Goal: Task Accomplishment & Management: Complete application form

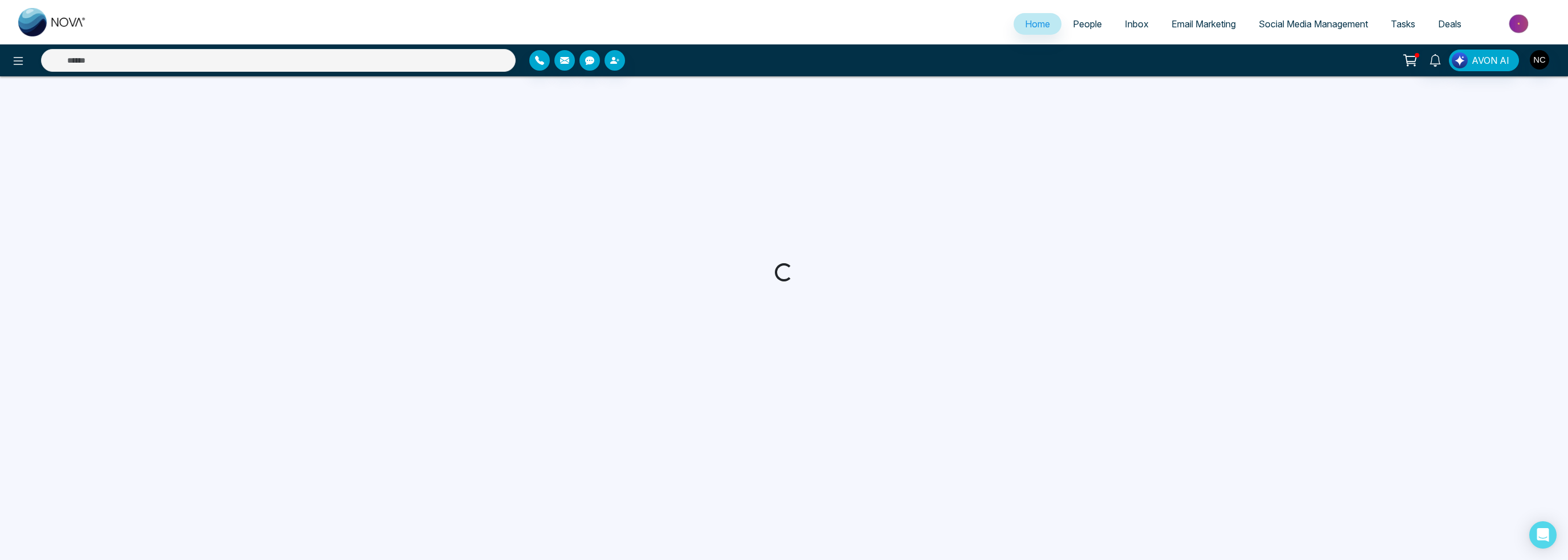
select select "*"
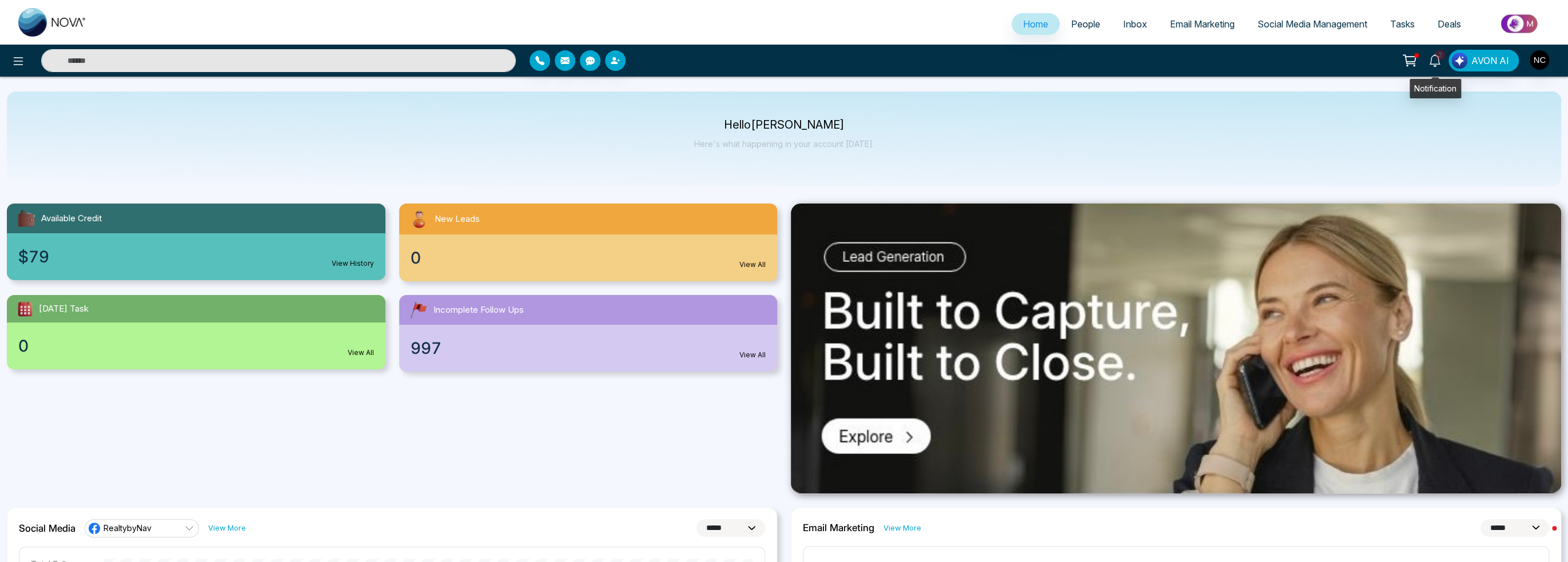
click at [1437, 58] on span "2" at bounding box center [1440, 55] width 10 height 10
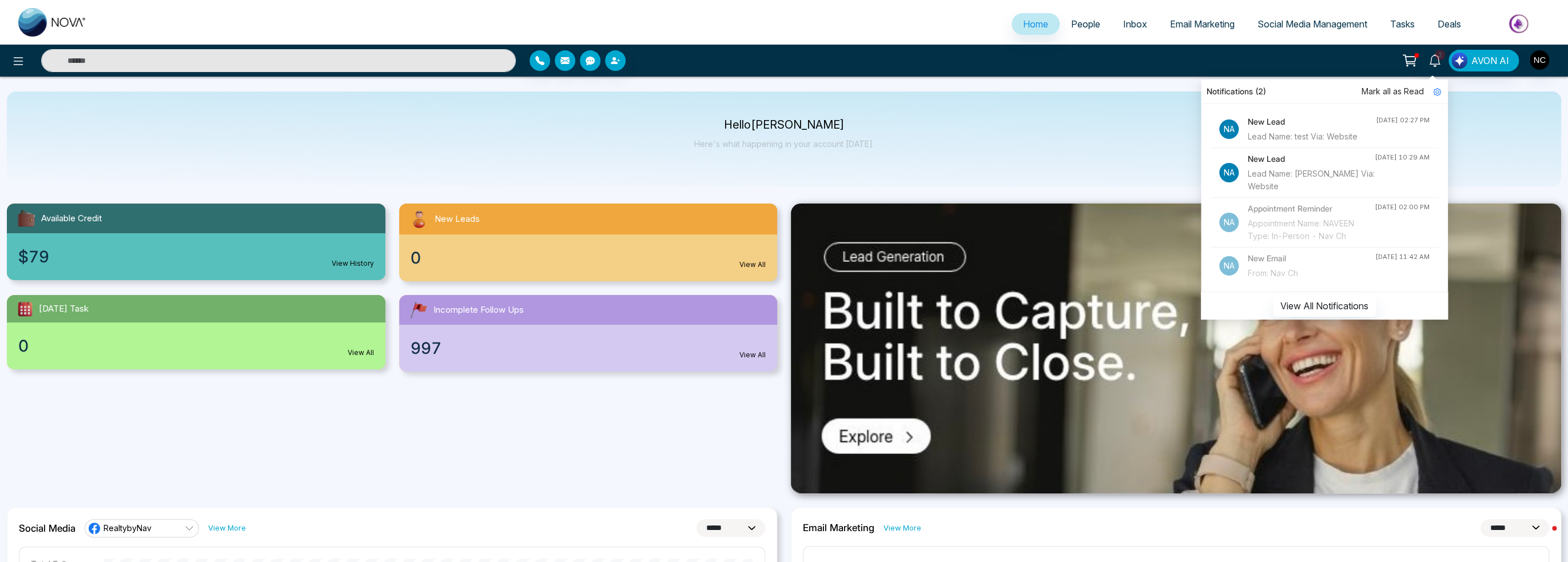
click at [1059, 104] on div "Hello [PERSON_NAME] Here's what happening in your account [DATE]." at bounding box center [784, 139] width 1554 height 95
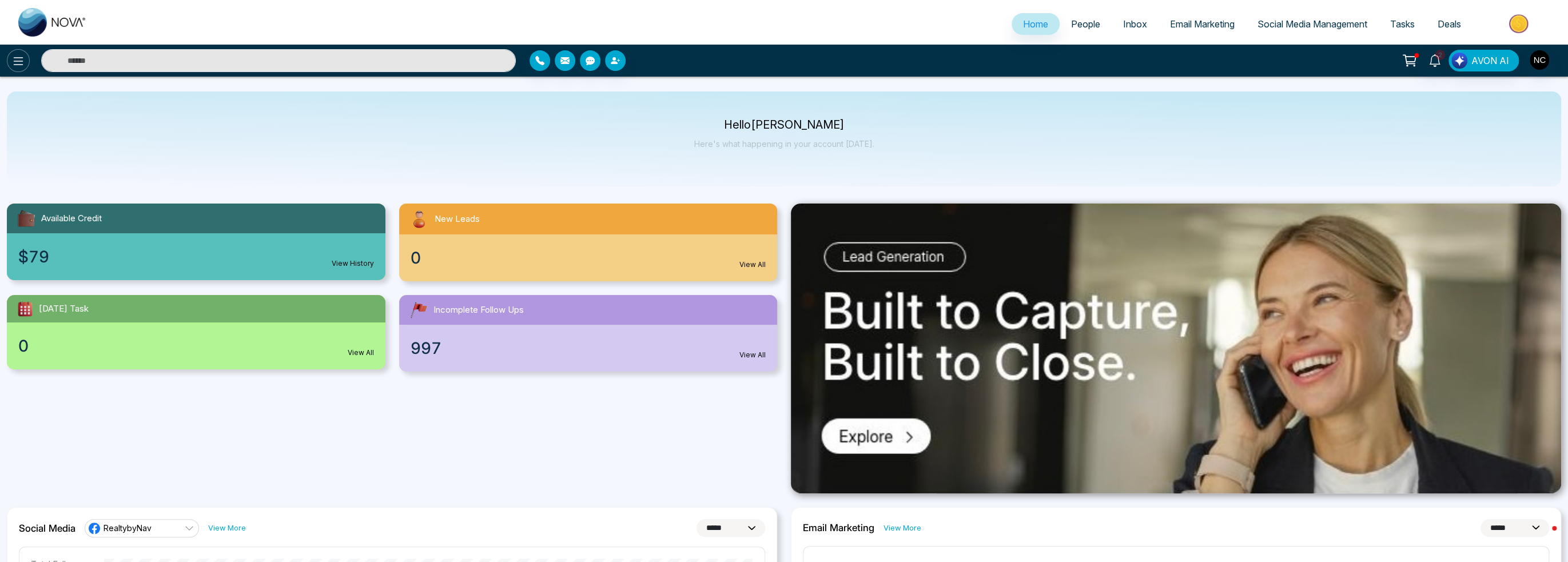
click at [19, 64] on icon at bounding box center [18, 61] width 14 height 14
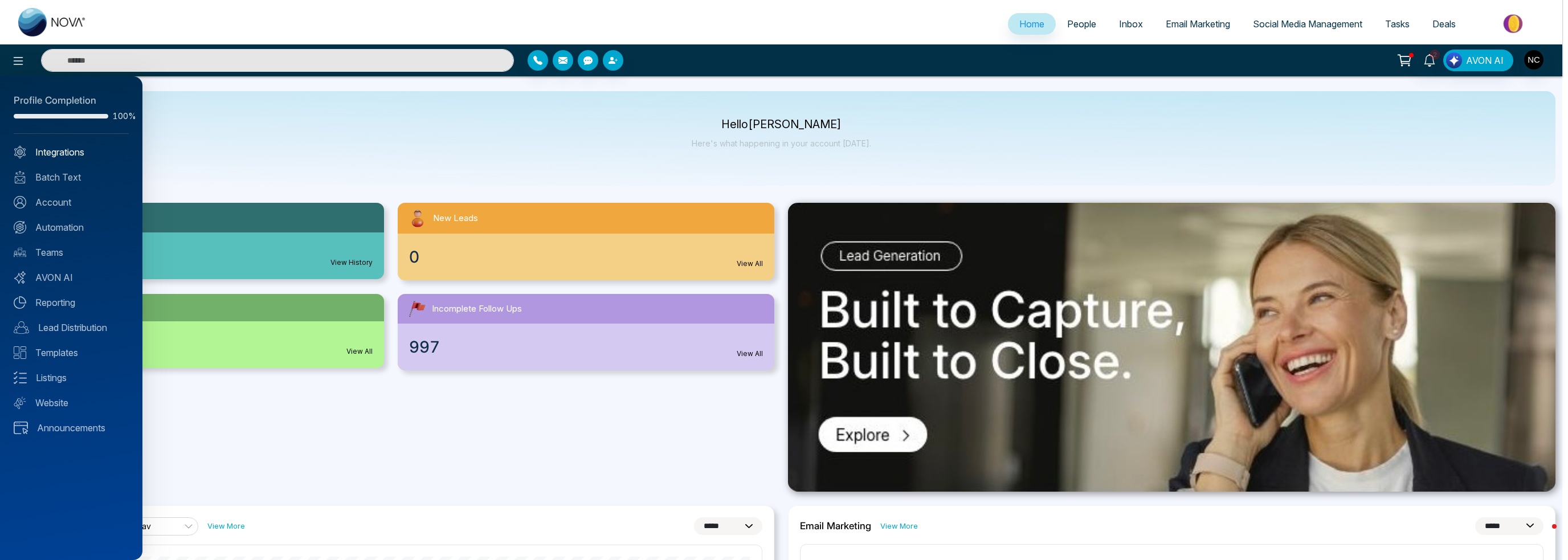
click at [54, 147] on link "Integrations" at bounding box center [71, 152] width 115 height 13
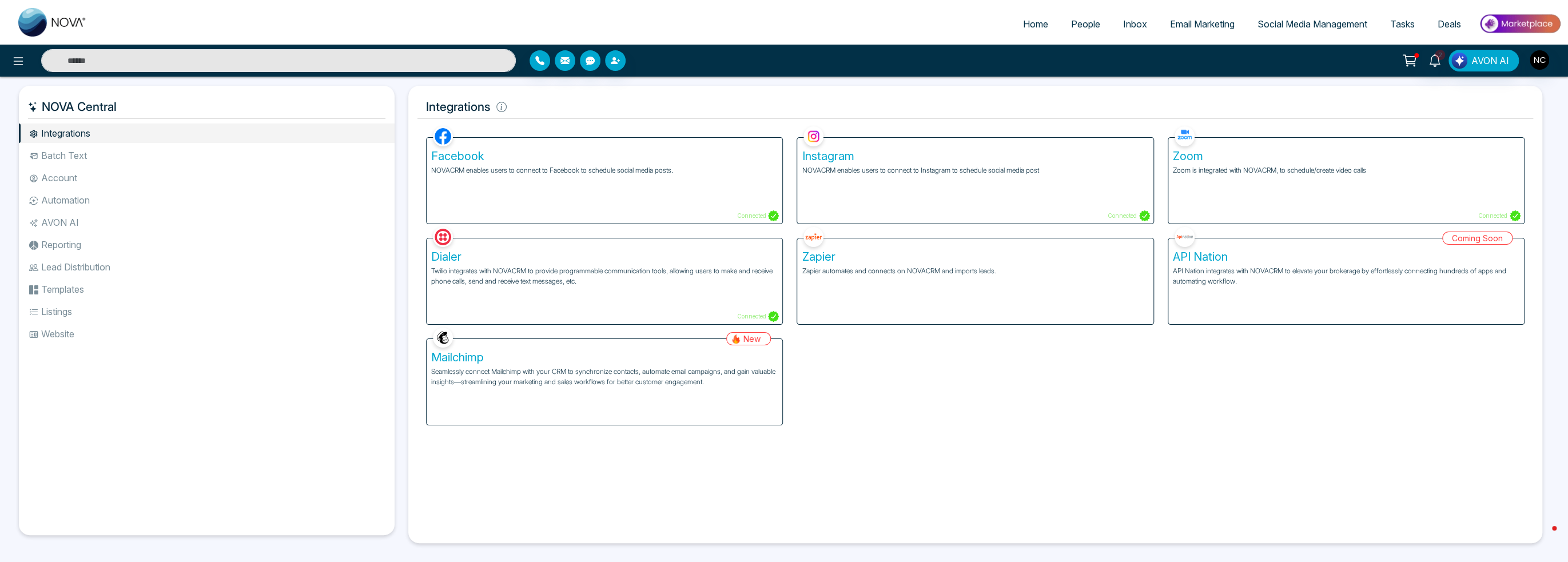
click at [19, 62] on icon at bounding box center [18, 61] width 14 height 14
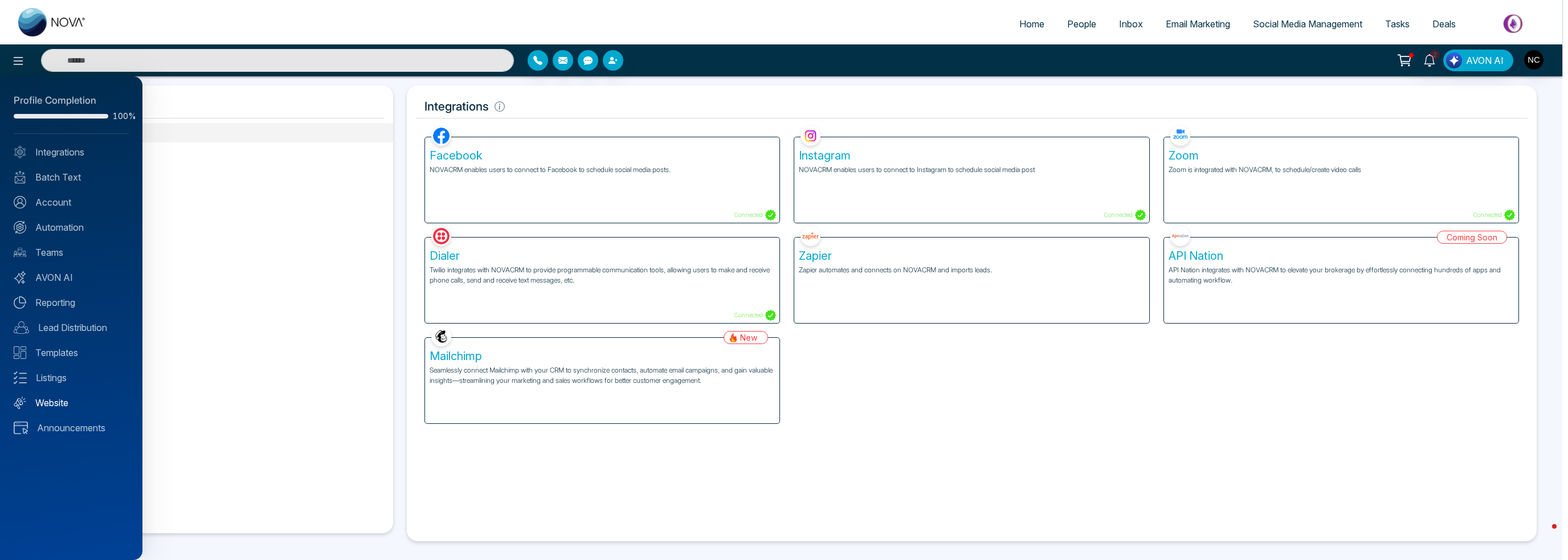
click at [71, 401] on link "Website" at bounding box center [71, 402] width 115 height 13
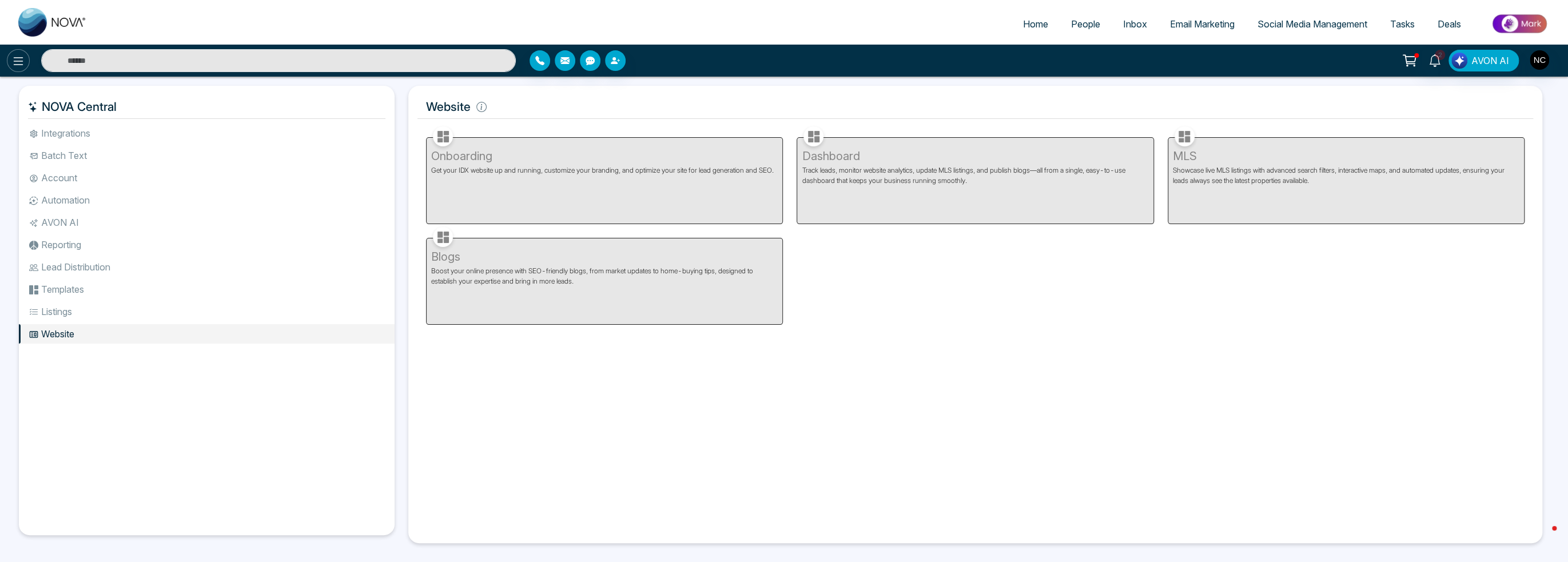
click at [14, 61] on icon at bounding box center [18, 61] width 10 height 8
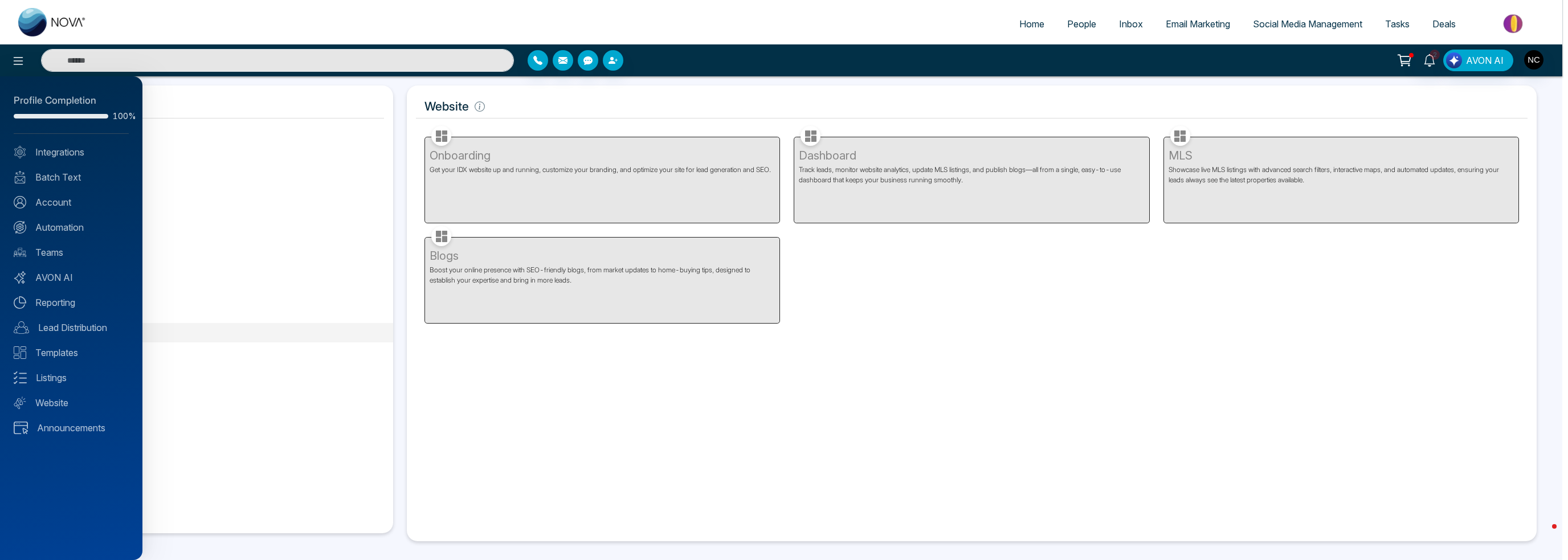
click at [58, 139] on div "Profile Completion 100% Integrations Batch Text Account Automation Teams AVON A…" at bounding box center [71, 318] width 143 height 484
click at [60, 146] on link "Integrations" at bounding box center [71, 152] width 115 height 13
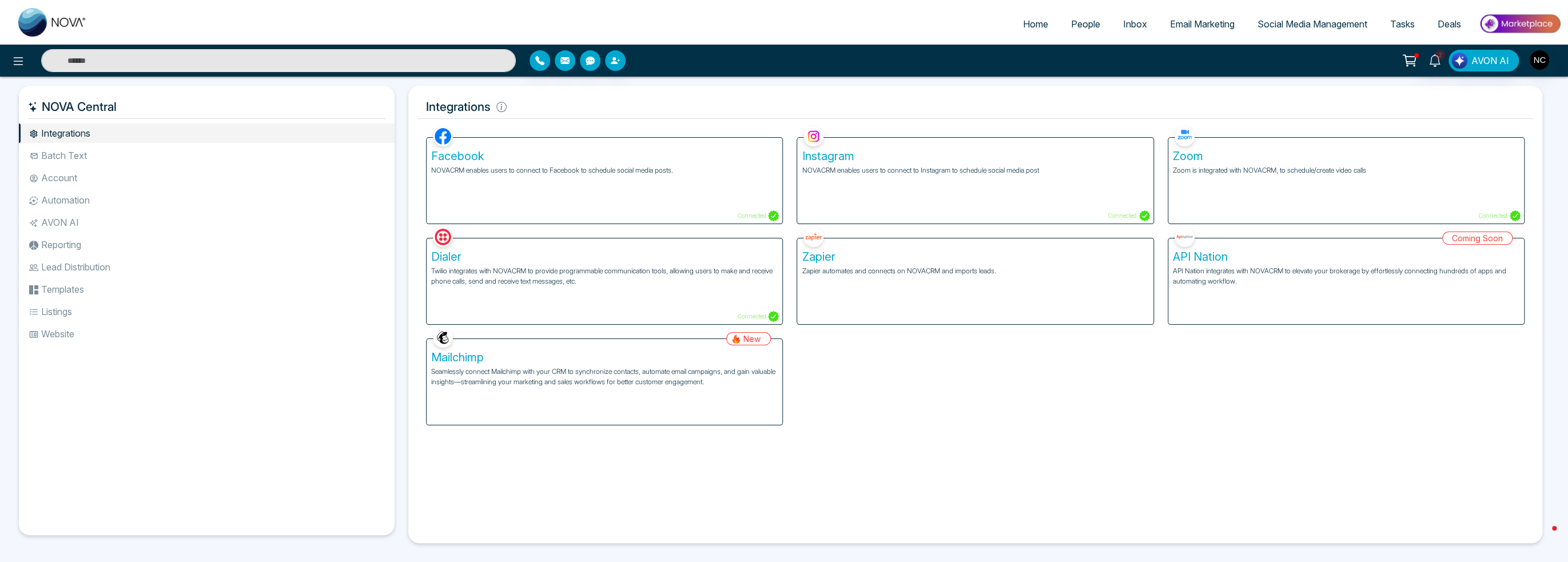
click at [1302, 28] on span "Social Media Management" at bounding box center [1312, 24] width 110 height 12
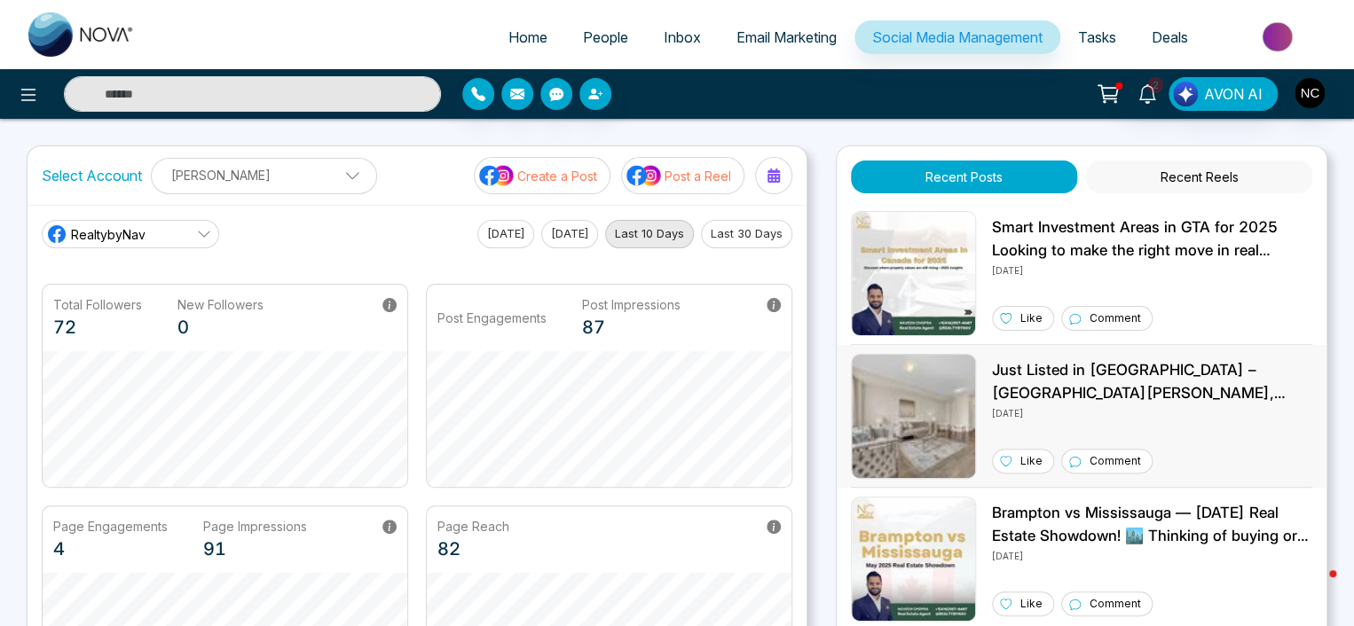
click at [1217, 404] on p "Just Listed in [GEOGRAPHIC_DATA] – [GEOGRAPHIC_DATA][PERSON_NAME], [GEOGRAPHIC_…" at bounding box center [1152, 381] width 320 height 45
click at [997, 42] on span "Social Media Management" at bounding box center [957, 37] width 170 height 18
click at [1155, 98] on icon at bounding box center [1146, 94] width 17 height 20
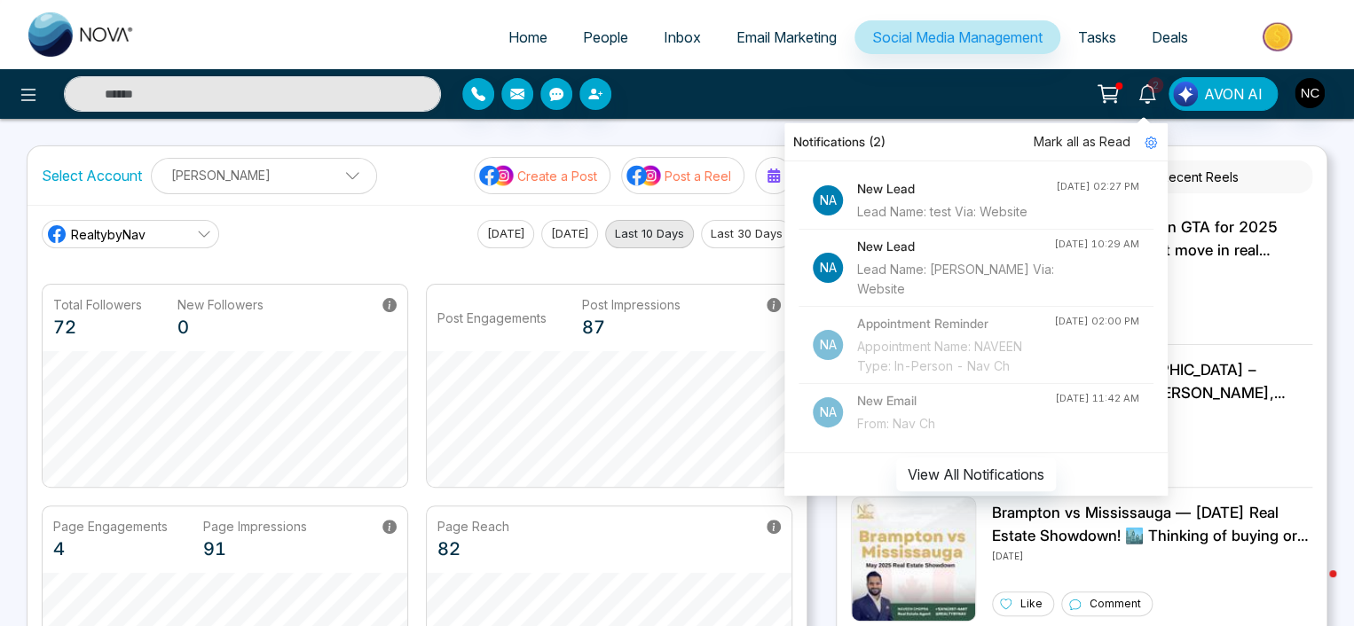
click at [1144, 52] on link "Deals" at bounding box center [1170, 37] width 72 height 34
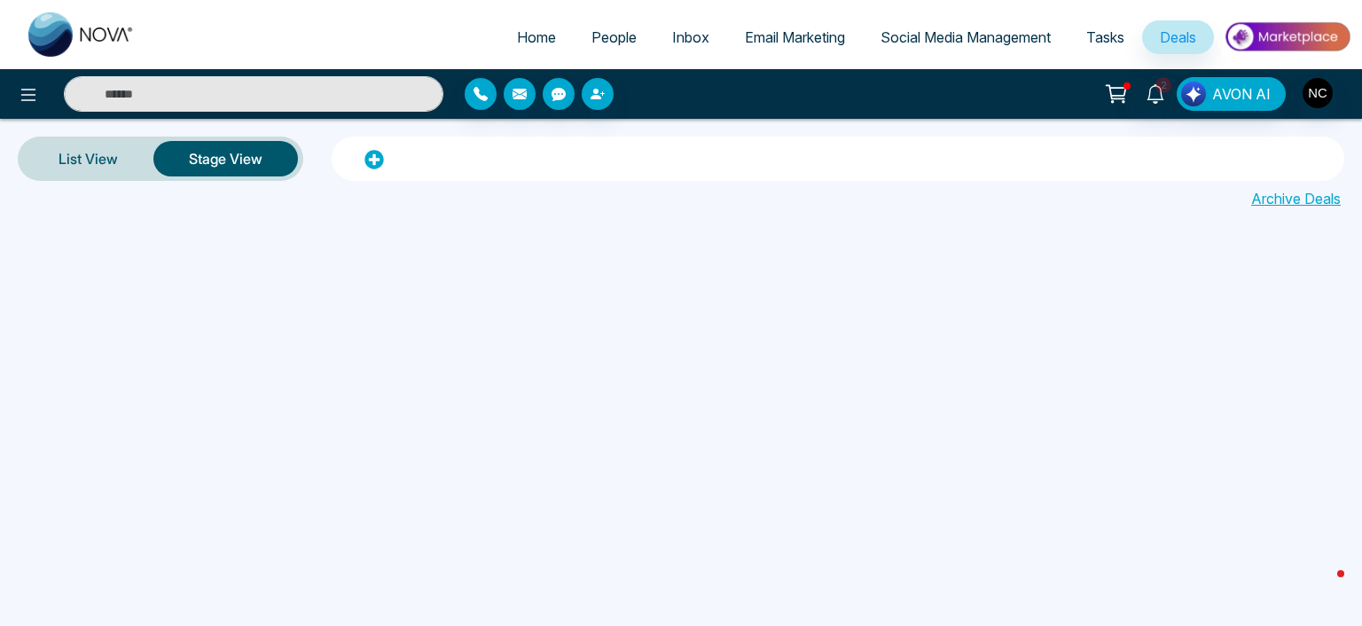
click at [794, 46] on link "Email Marketing" at bounding box center [795, 37] width 136 height 34
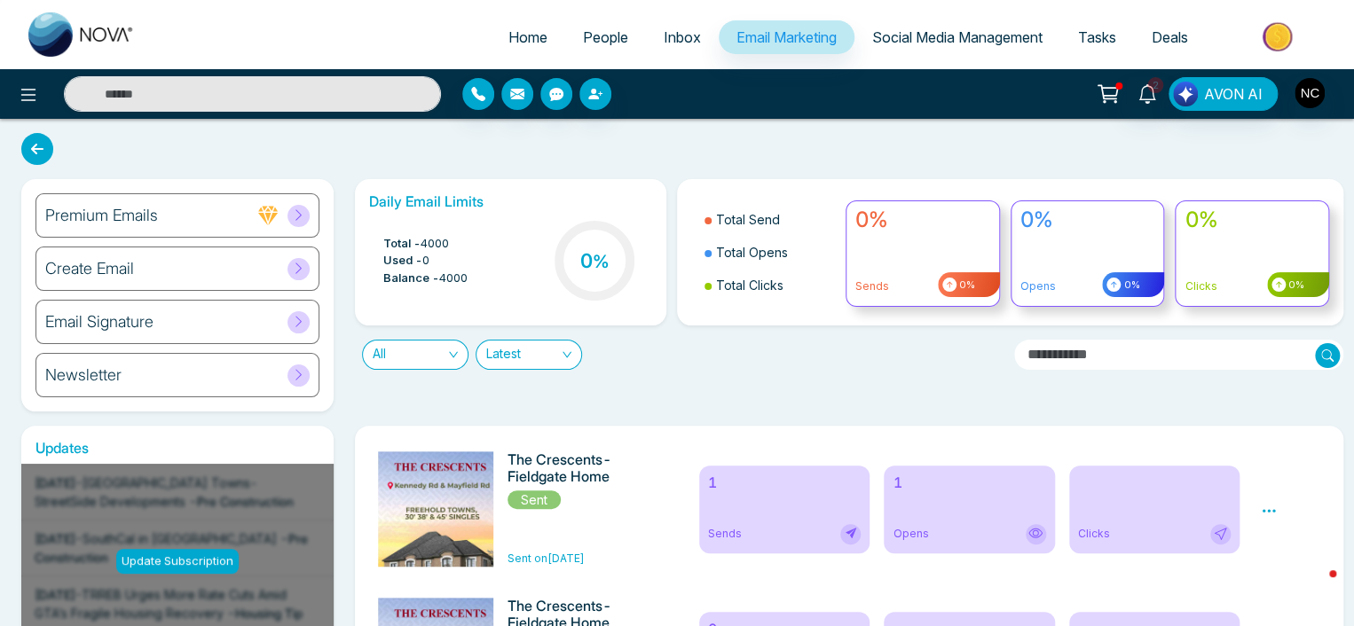
click at [151, 277] on div "Create Email" at bounding box center [177, 269] width 284 height 44
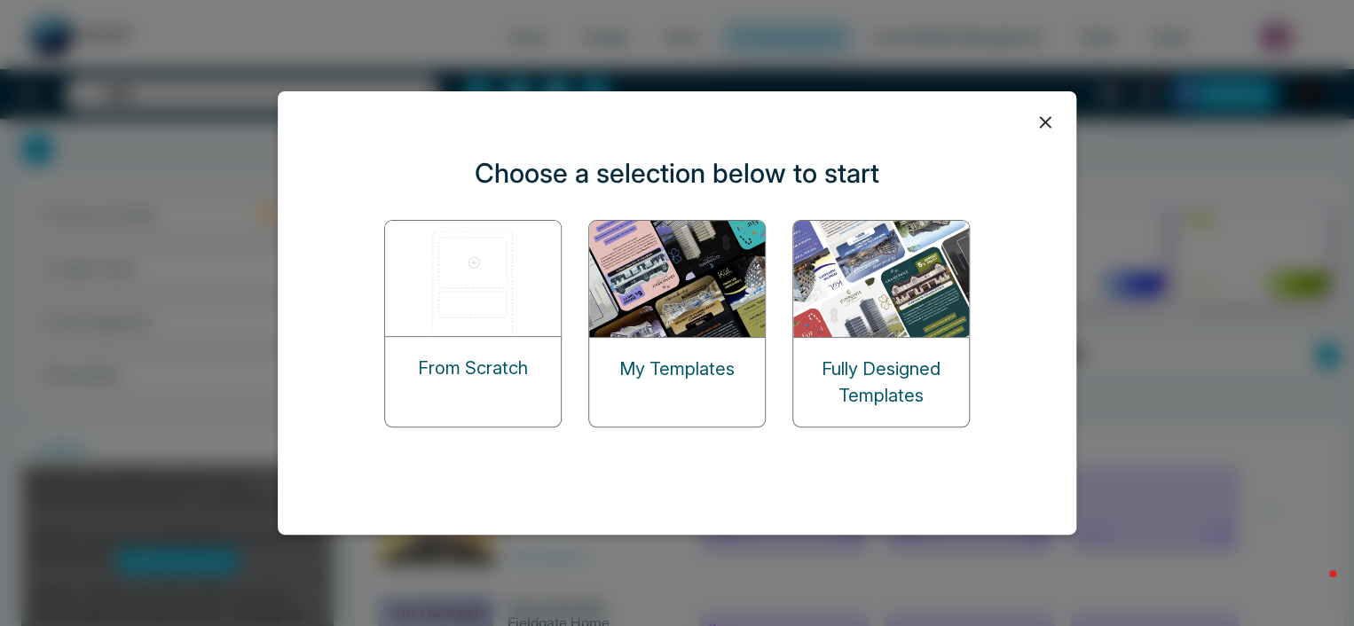
click at [1035, 123] on icon at bounding box center [1045, 122] width 27 height 27
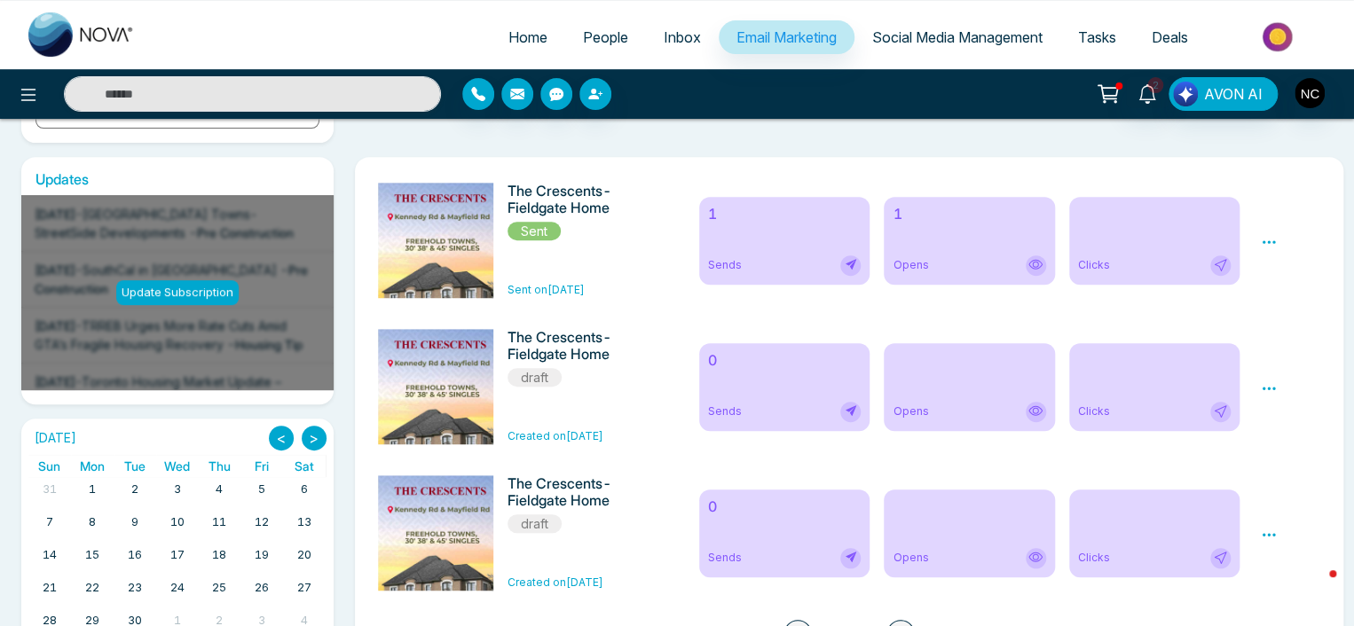
scroll to position [339, 0]
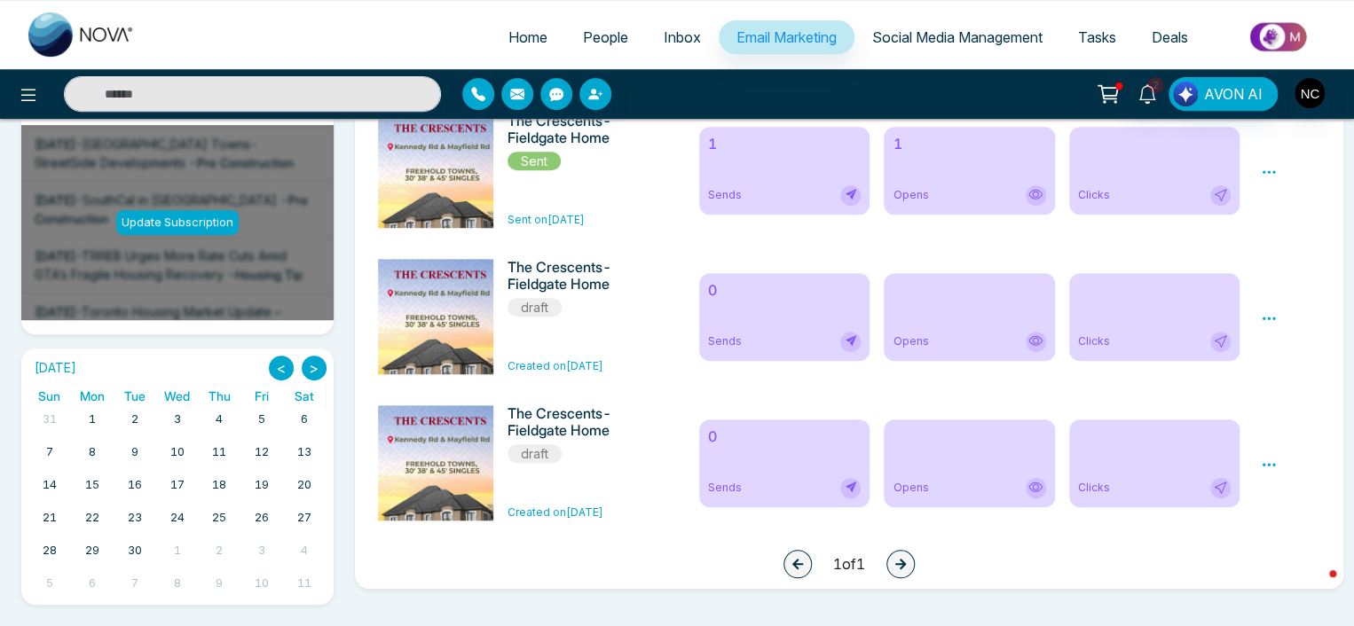
click at [986, 34] on span "Social Media Management" at bounding box center [957, 37] width 170 height 18
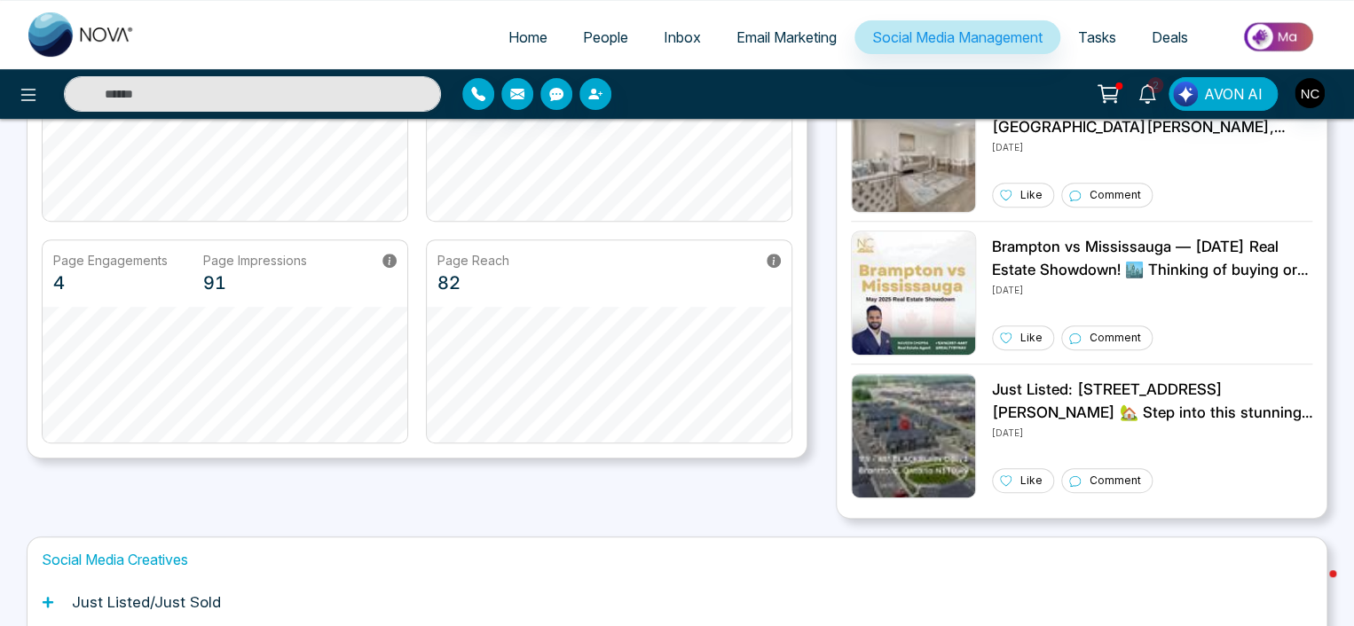
scroll to position [355, 0]
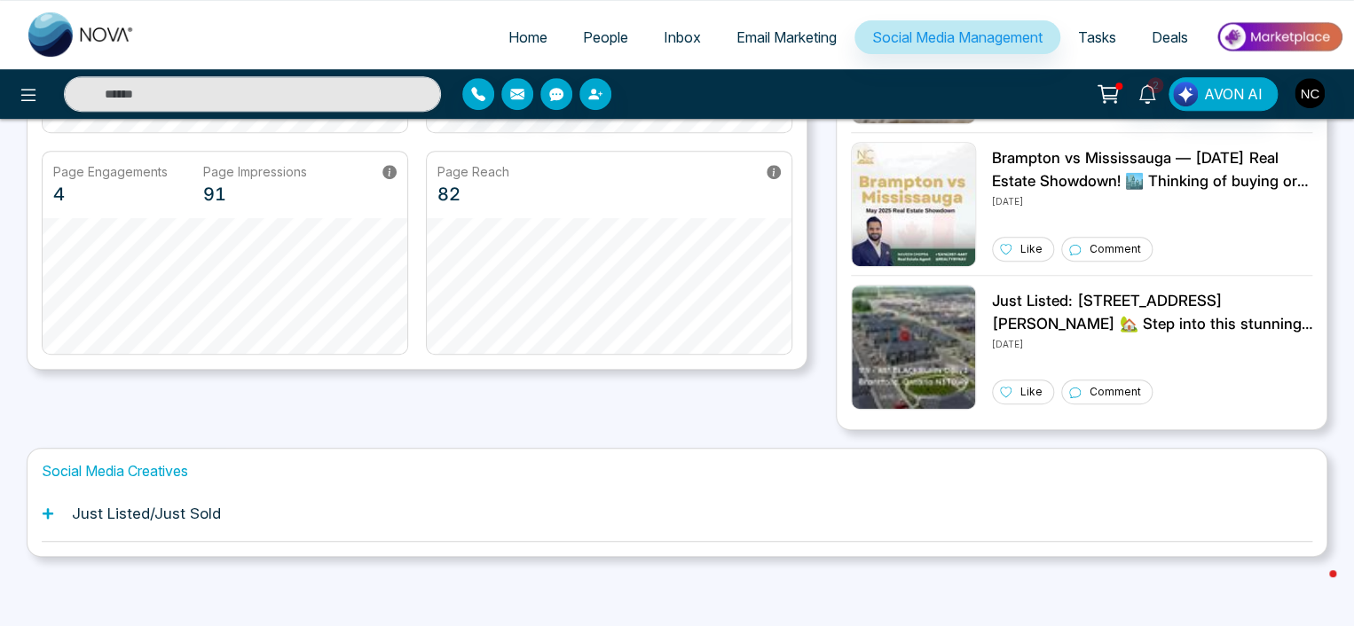
click at [215, 514] on h1 "Just Listed/Just Sold" at bounding box center [146, 514] width 149 height 18
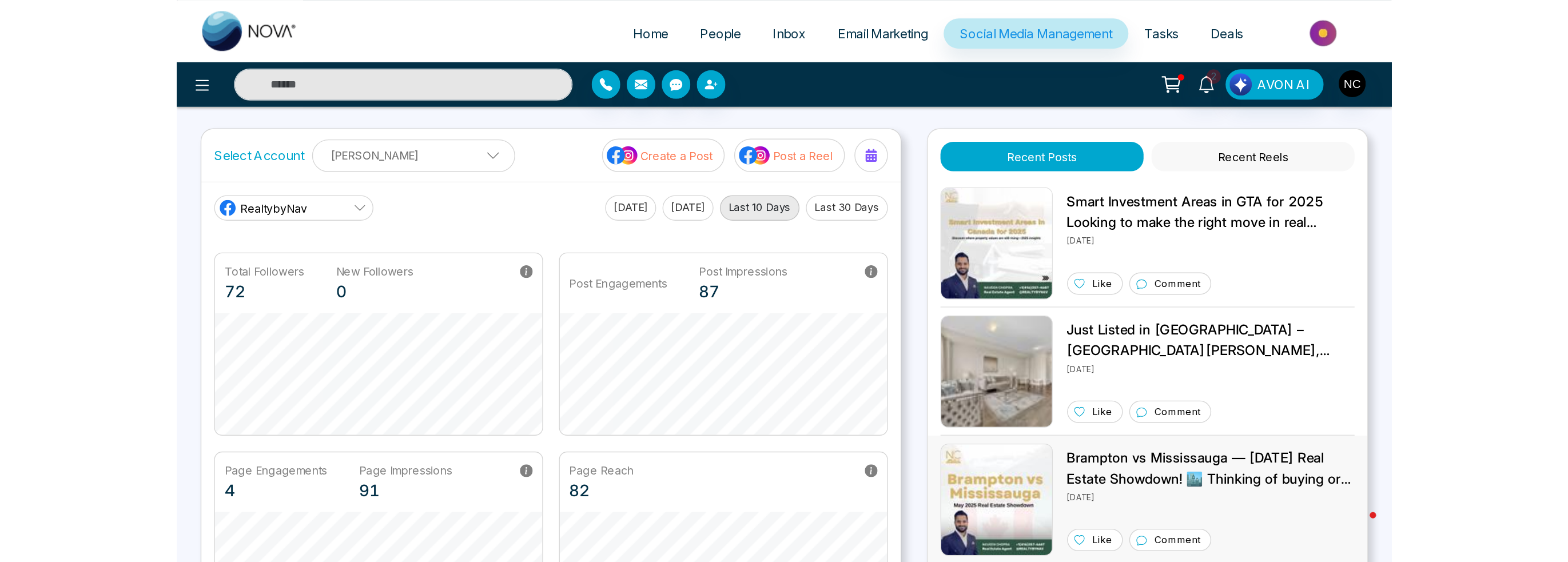
scroll to position [0, 0]
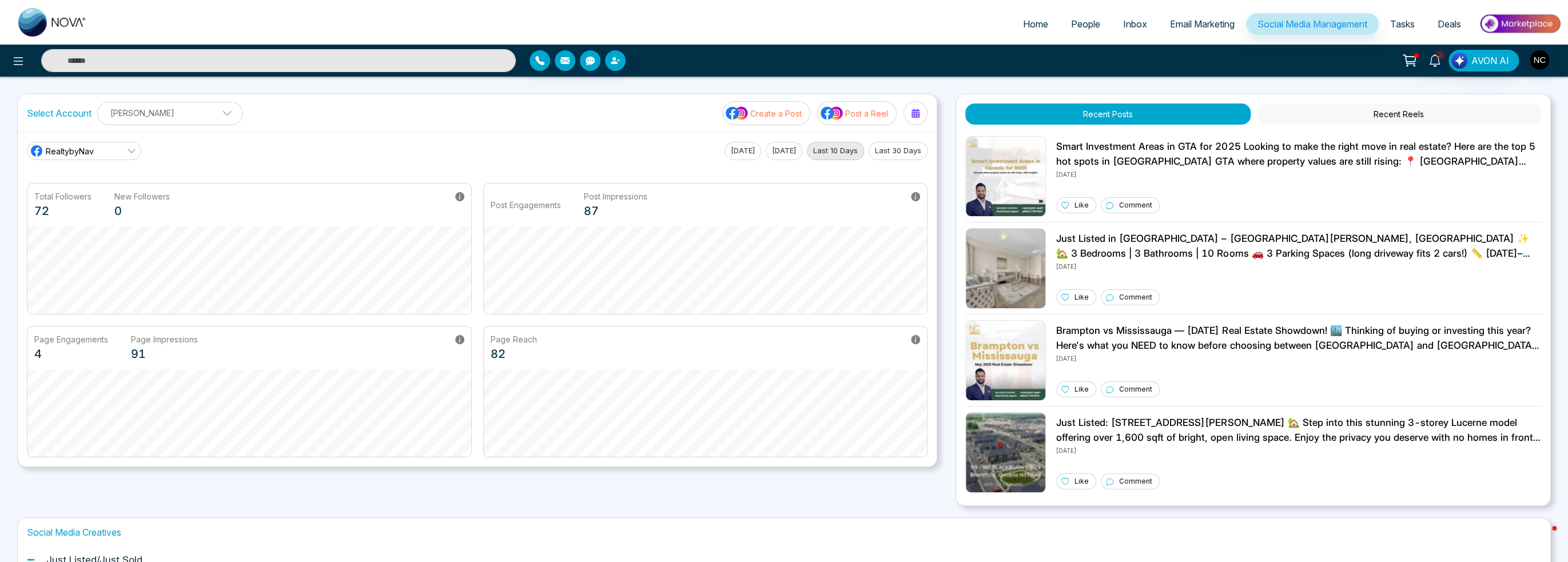
click at [25, 70] on div at bounding box center [261, 60] width 523 height 23
click at [21, 64] on icon at bounding box center [18, 61] width 10 height 8
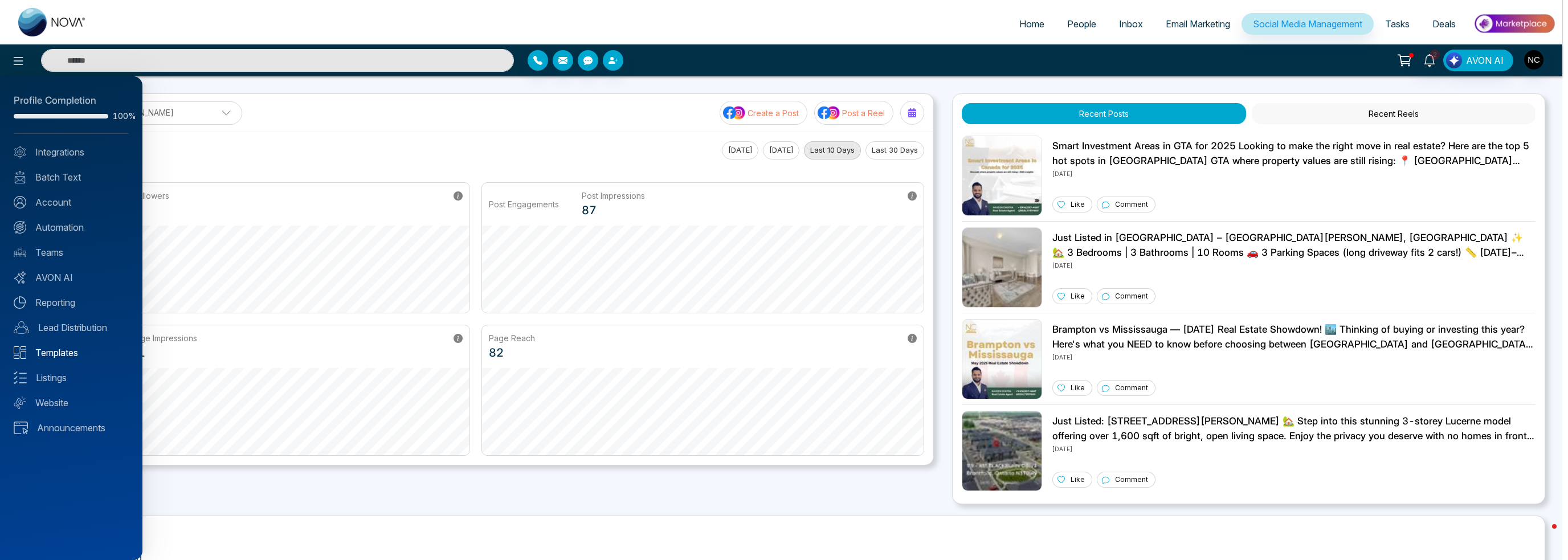
click at [61, 358] on link "Templates" at bounding box center [71, 352] width 115 height 13
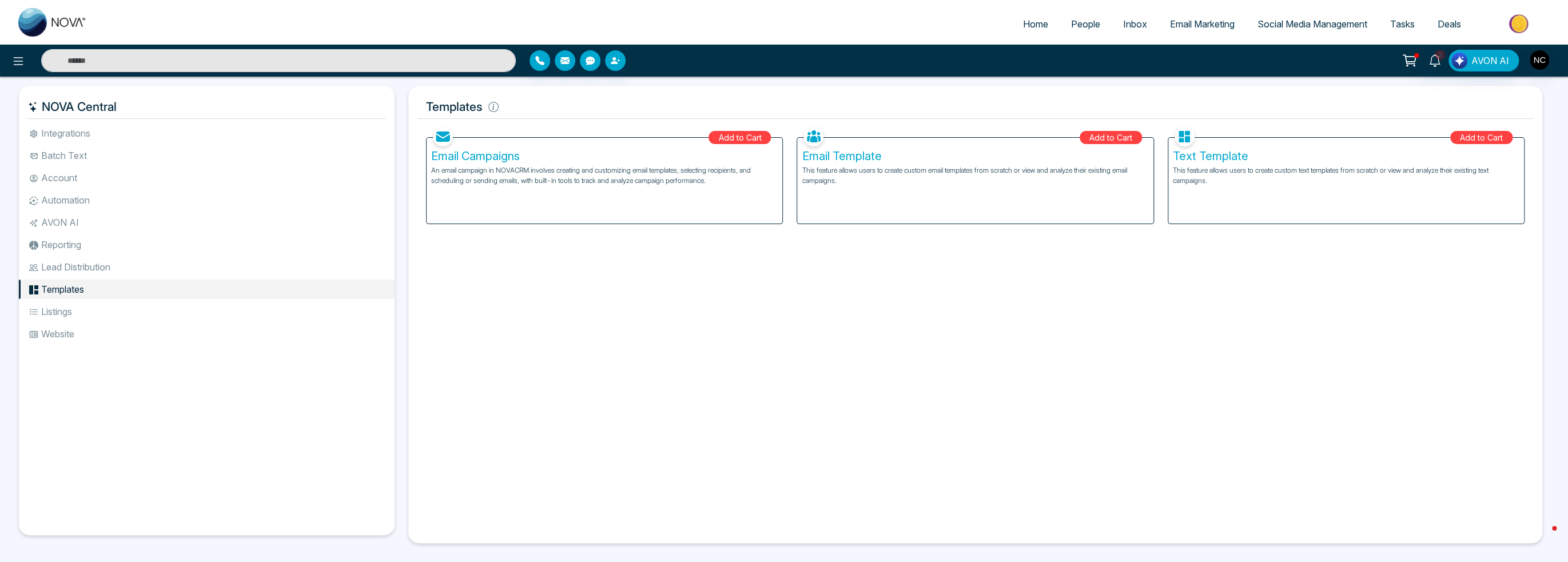
click at [929, 197] on div "Email Template This feature allows users to create custom email templates from …" at bounding box center [975, 180] width 356 height 86
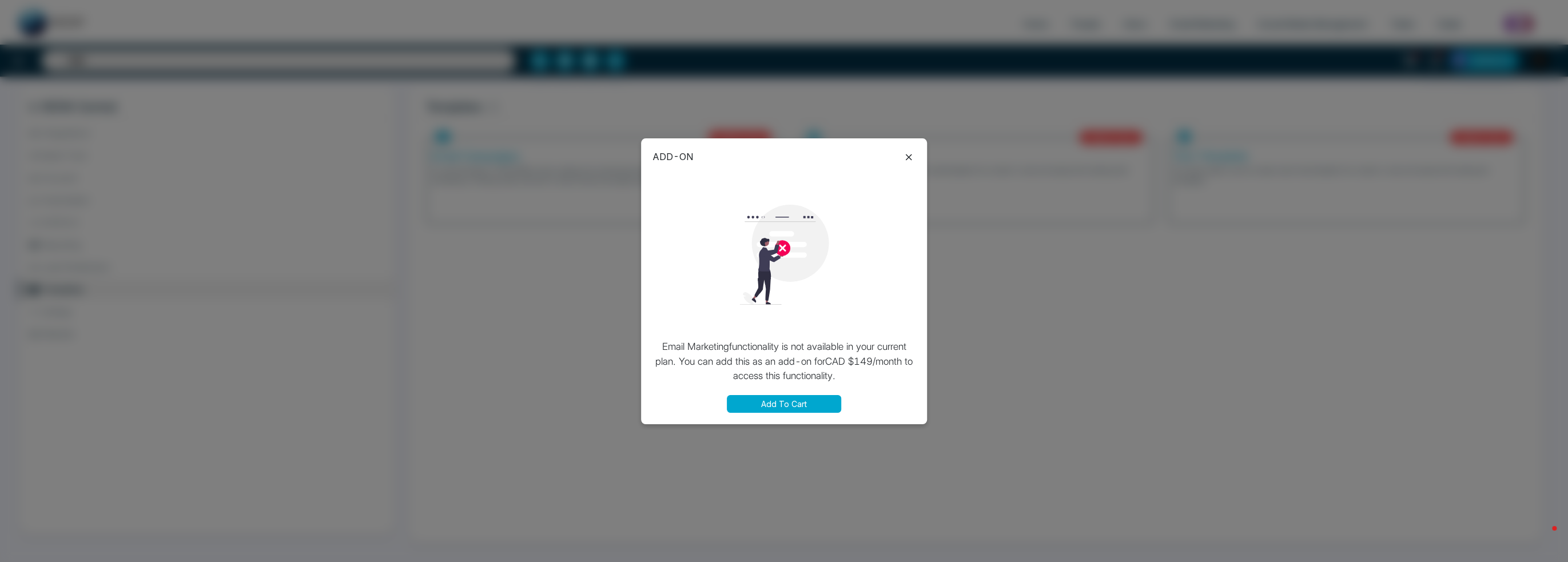
click at [781, 409] on button "Add To Cart" at bounding box center [783, 403] width 114 height 17
drag, startPoint x: 917, startPoint y: 150, endPoint x: 912, endPoint y: 155, distance: 7.1
click at [917, 150] on div "ADD-ON Email Marketing functionality is not available in your current plan. You…" at bounding box center [783, 281] width 286 height 286
click at [911, 155] on icon at bounding box center [908, 157] width 14 height 14
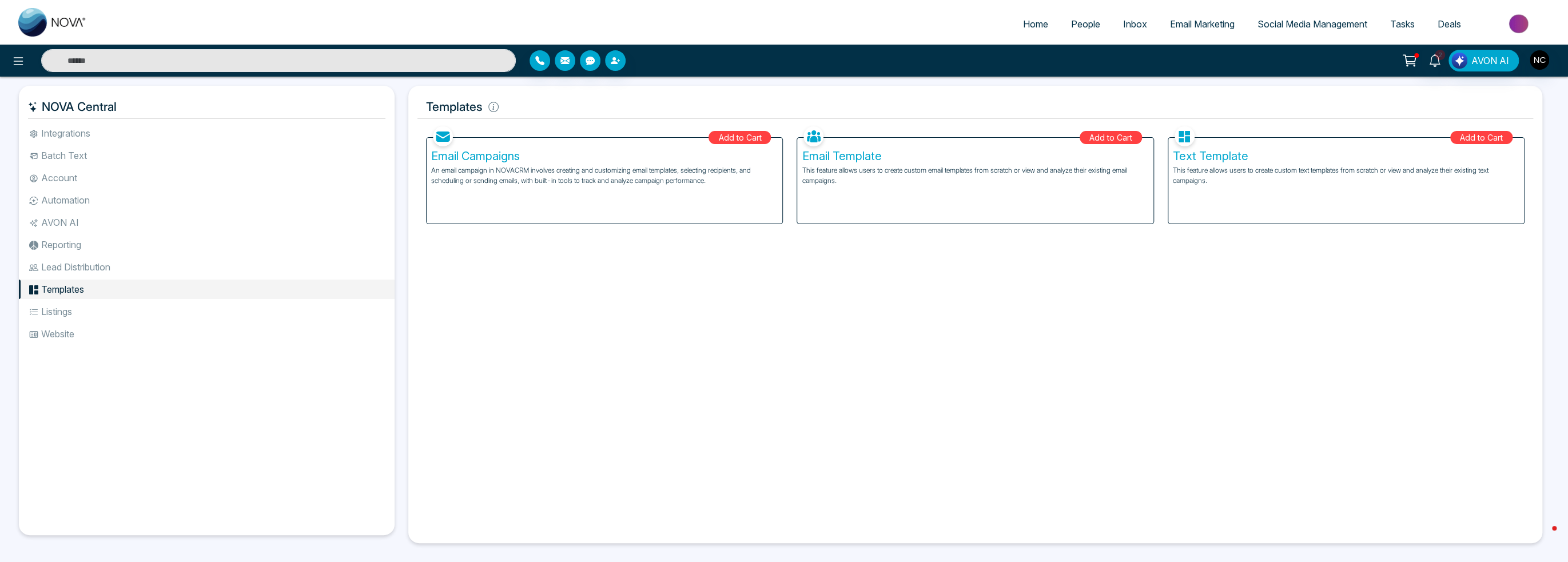
click at [63, 312] on li "Listings" at bounding box center [206, 311] width 376 height 19
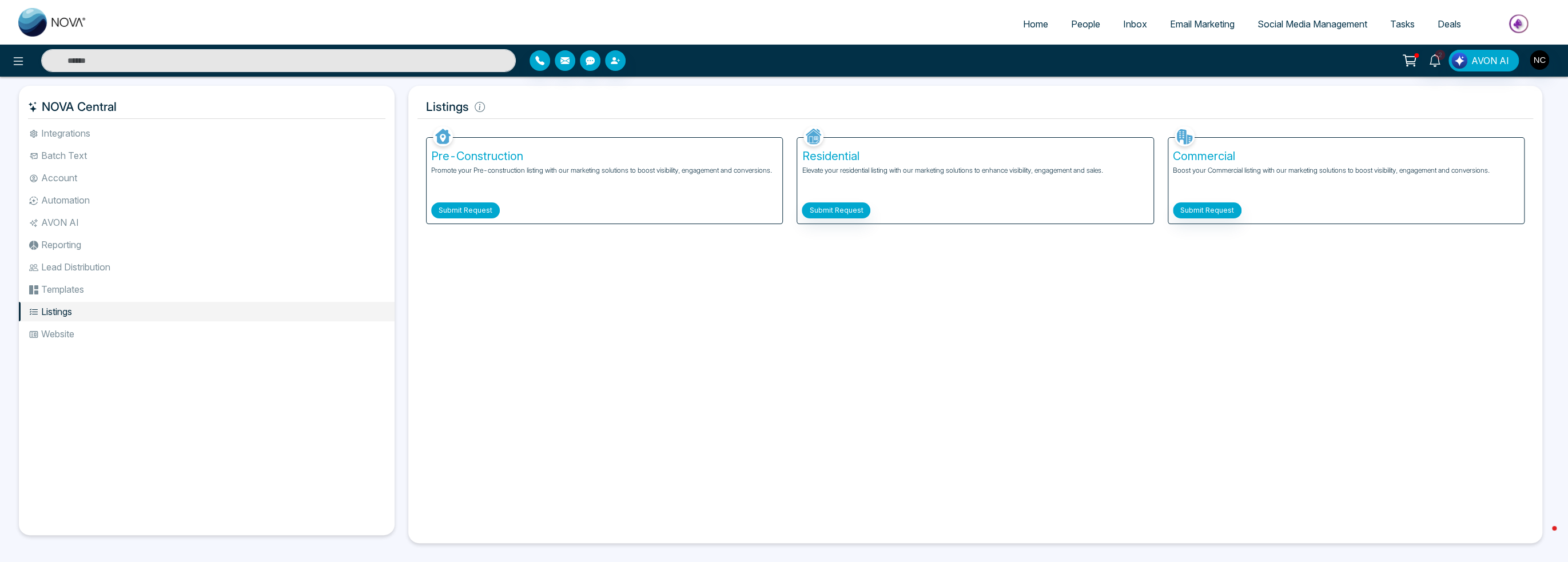
click at [461, 206] on button "Submit Request" at bounding box center [466, 210] width 68 height 16
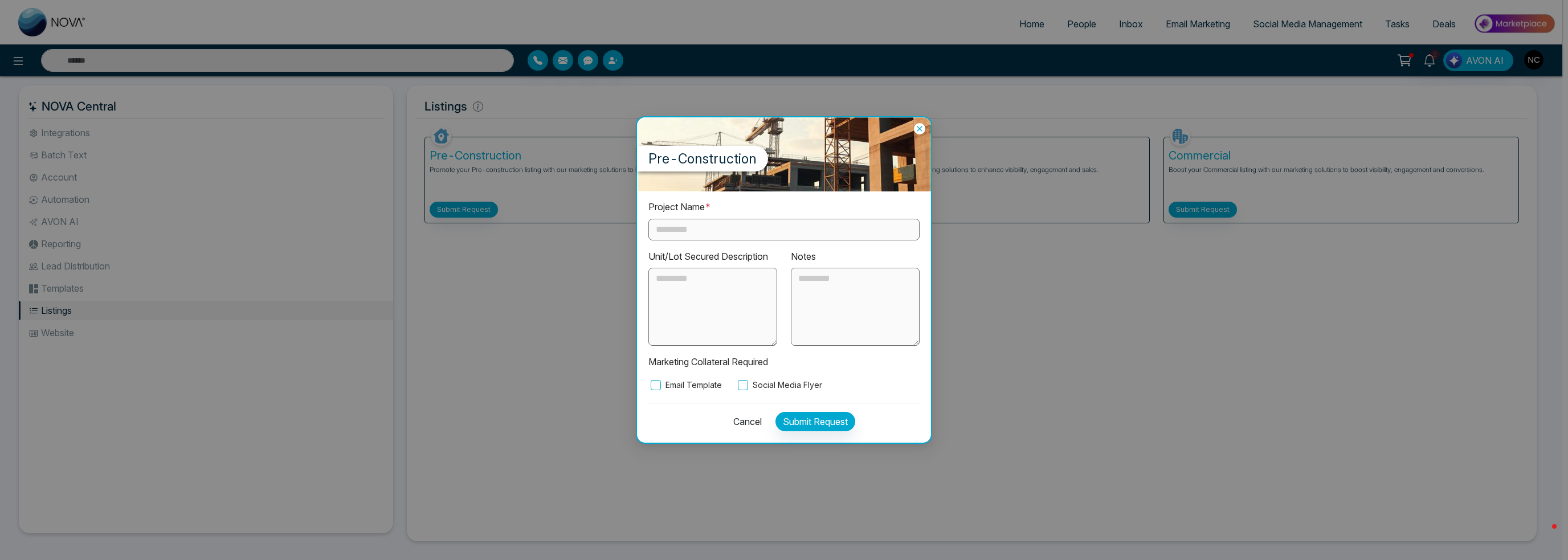
click at [746, 240] on div "Project Name * Unit/Lot Secured Description Notes Marketing Collateral Required…" at bounding box center [784, 295] width 271 height 191
click at [748, 232] on input "text" at bounding box center [784, 230] width 271 height 22
click at [691, 235] on input "text" at bounding box center [784, 230] width 271 height 22
paste input "**********"
type input "**********"
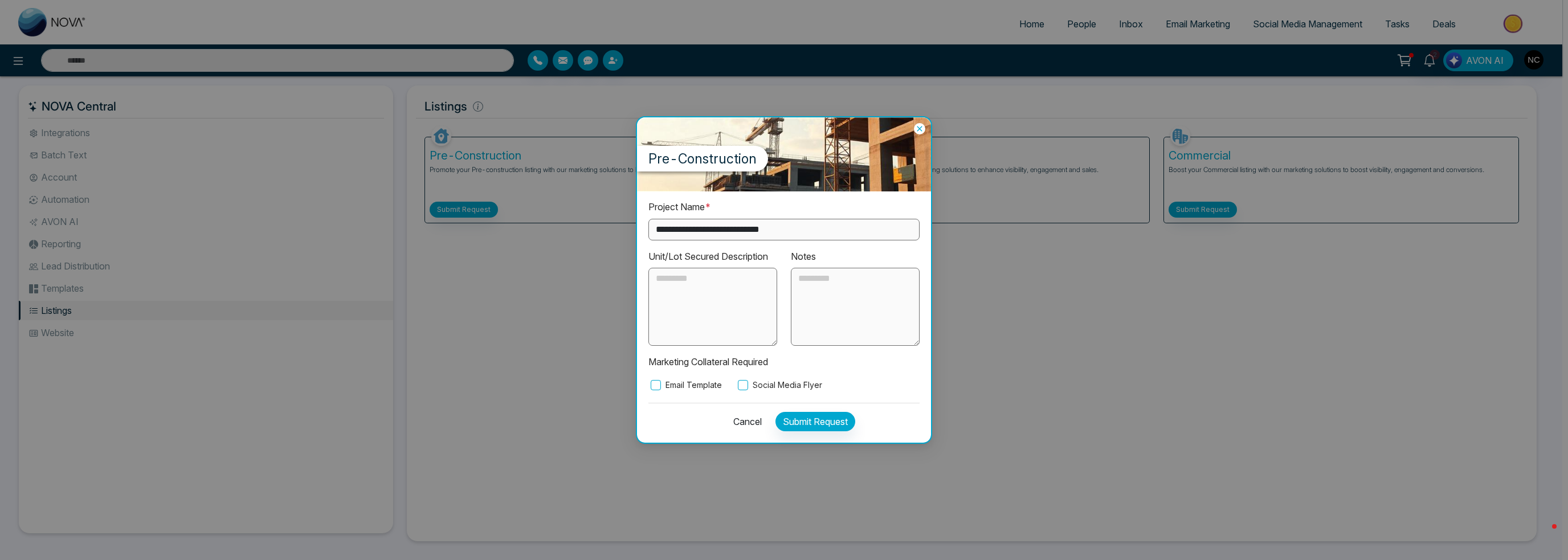
drag, startPoint x: 723, startPoint y: 330, endPoint x: 733, endPoint y: 324, distance: 11.7
click at [723, 329] on textarea at bounding box center [712, 307] width 128 height 78
click at [737, 388] on label "Social Media Flyer" at bounding box center [779, 385] width 87 height 13
click at [698, 297] on textarea at bounding box center [712, 307] width 128 height 78
type textarea "*"
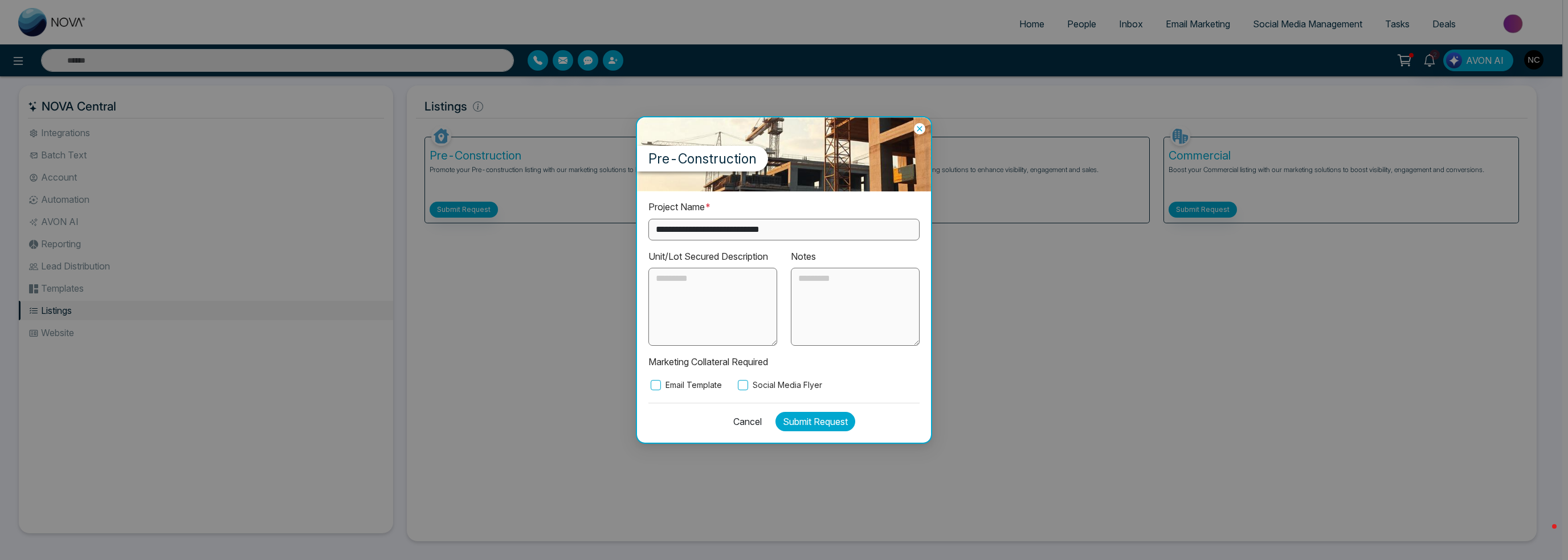
click at [804, 421] on button "Submit Request" at bounding box center [815, 421] width 80 height 19
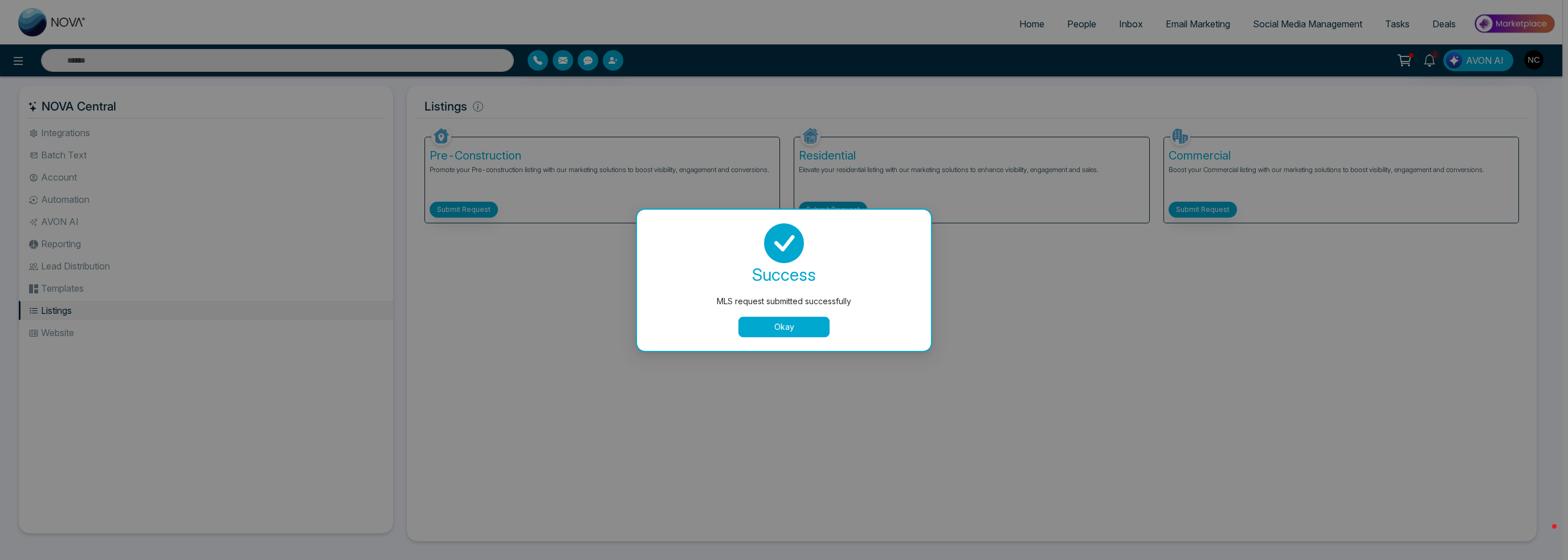
click at [811, 327] on button "Okay" at bounding box center [784, 327] width 91 height 21
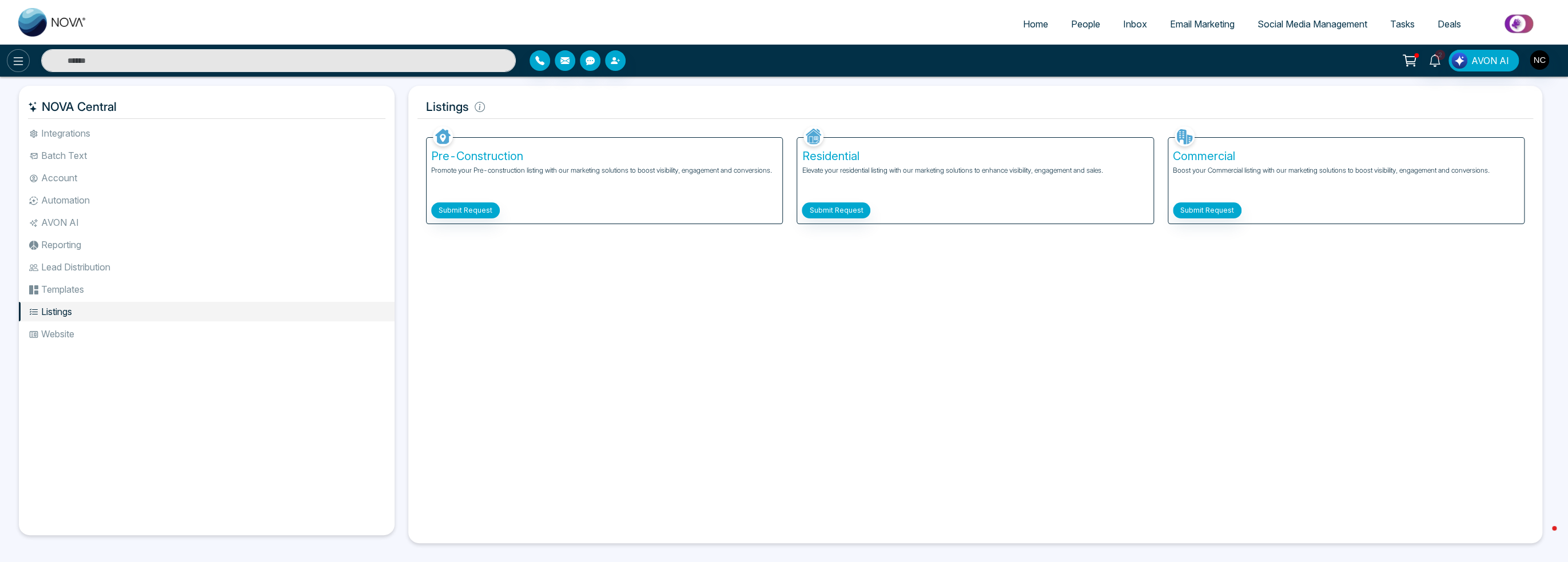
click at [28, 50] on div at bounding box center [261, 60] width 523 height 23
click at [13, 73] on div "2 AVON AI" at bounding box center [784, 61] width 1568 height 32
click at [9, 52] on div at bounding box center [261, 60] width 523 height 23
click at [24, 46] on div "2 AVON AI" at bounding box center [784, 61] width 1568 height 32
click at [20, 54] on icon at bounding box center [18, 61] width 14 height 14
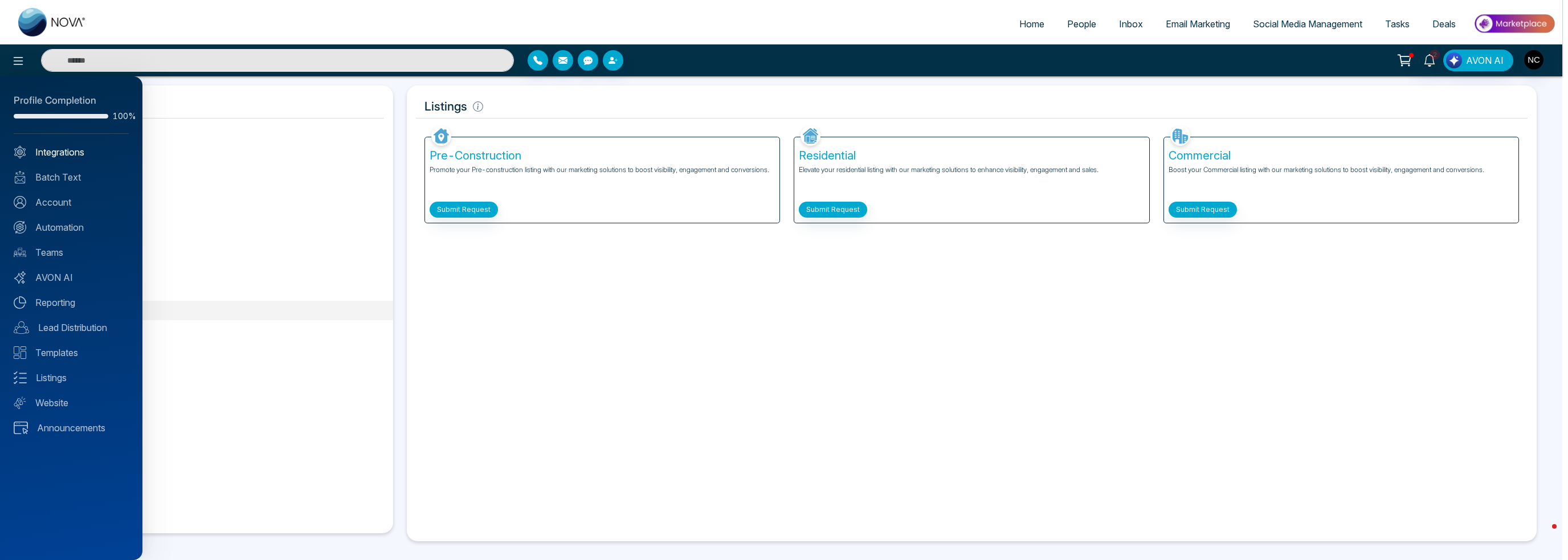
click at [47, 154] on link "Integrations" at bounding box center [71, 152] width 115 height 13
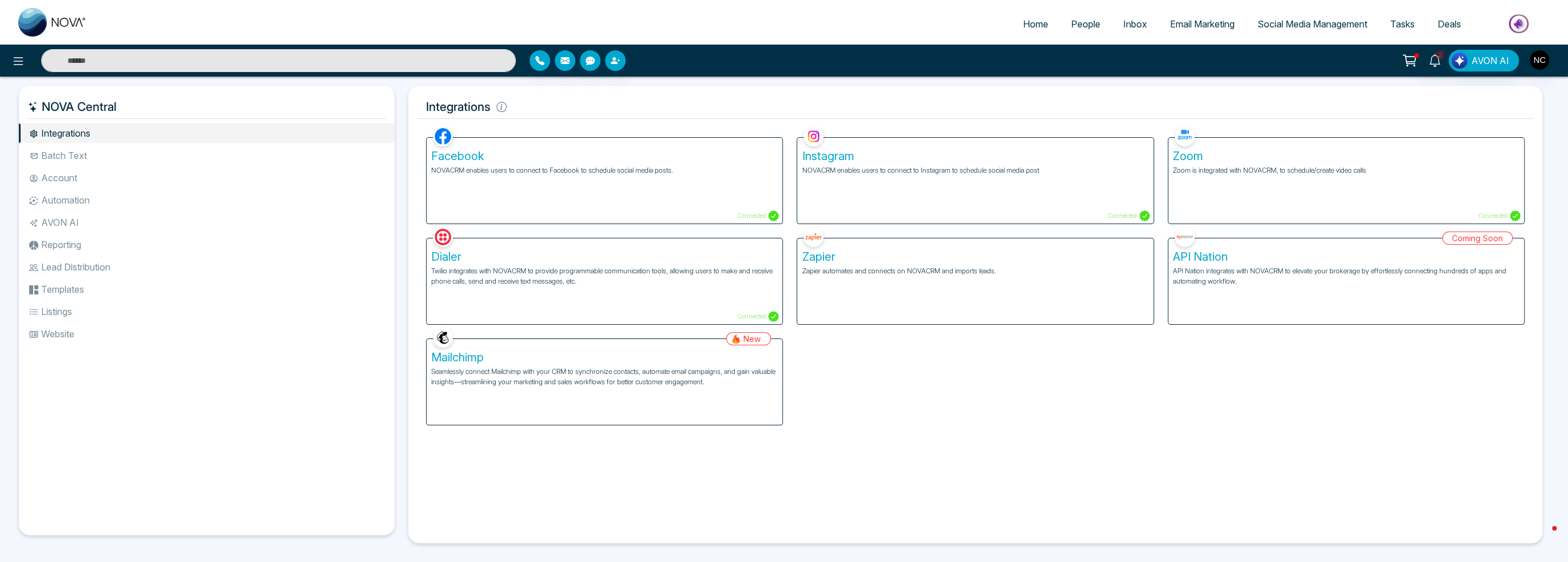
click at [1194, 23] on span "Email Marketing" at bounding box center [1202, 24] width 64 height 12
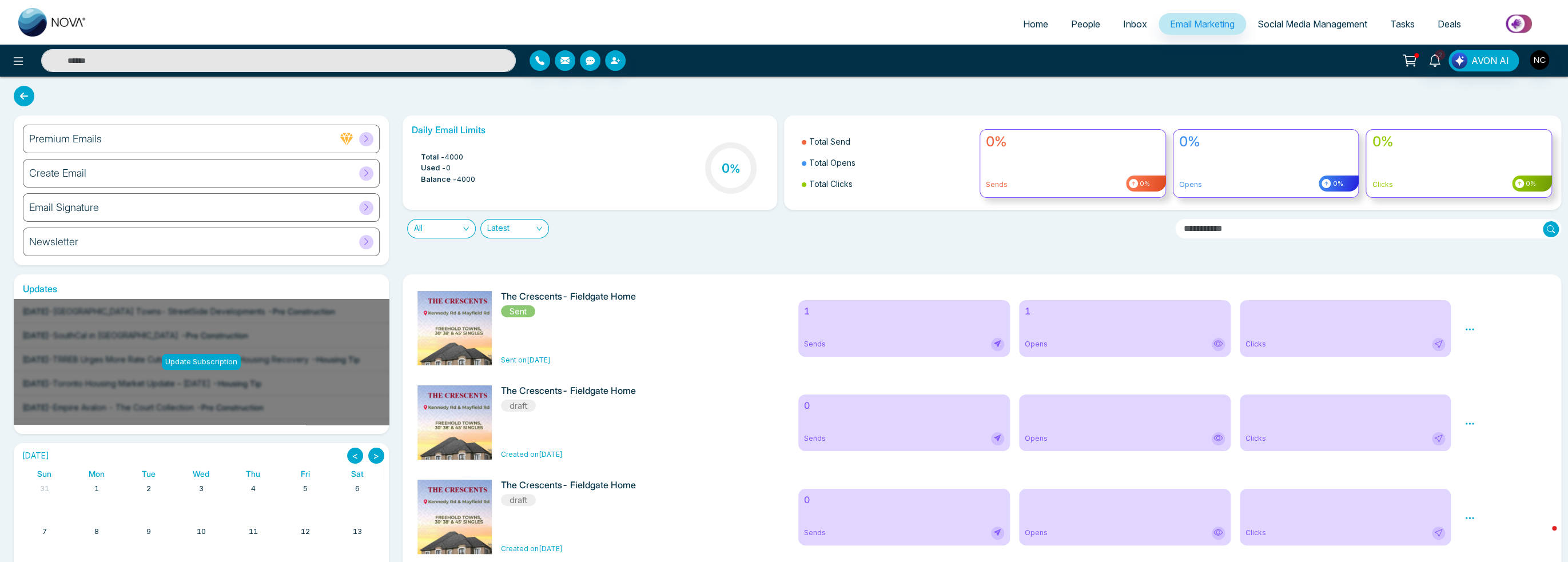
click at [529, 326] on div "The Crescents- Fieldgate Home Sent Sent on [DATE]" at bounding box center [593, 327] width 184 height 74
click at [418, 354] on div "The Crescents- Fieldgate Home Sent Sent on [DATE]" at bounding box center [601, 327] width 381 height 74
click at [447, 329] on img at bounding box center [457, 570] width 160 height 558
click at [517, 311] on span "Sent" at bounding box center [518, 311] width 34 height 12
drag, startPoint x: 591, startPoint y: 260, endPoint x: 649, endPoint y: 349, distance: 106.2
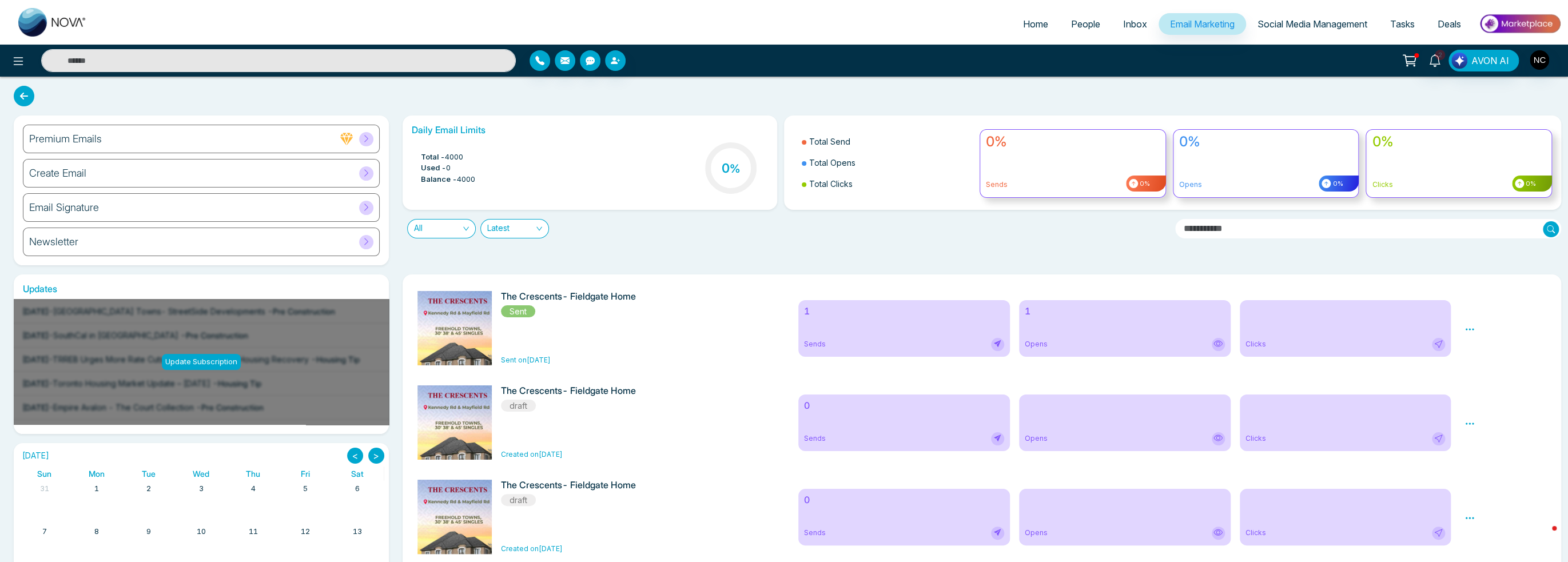
click at [590, 269] on div "Premium Emails Create Email Email Signature Newsletter Daily Email Limits Total…" at bounding box center [784, 414] width 1568 height 675
click at [551, 371] on div "The Crescents- Fieldgate Home Sent Sent on [DATE] 1 Sends 1 Opens Clicks Previe…" at bounding box center [982, 328] width 1141 height 86
click at [545, 356] on span "Sent on [DATE]" at bounding box center [525, 360] width 50 height 8
drag, startPoint x: 540, startPoint y: 362, endPoint x: 476, endPoint y: 402, distance: 75.5
click at [539, 362] on span "Sent on [DATE]" at bounding box center [525, 360] width 50 height 8
